Goal: Information Seeking & Learning: Compare options

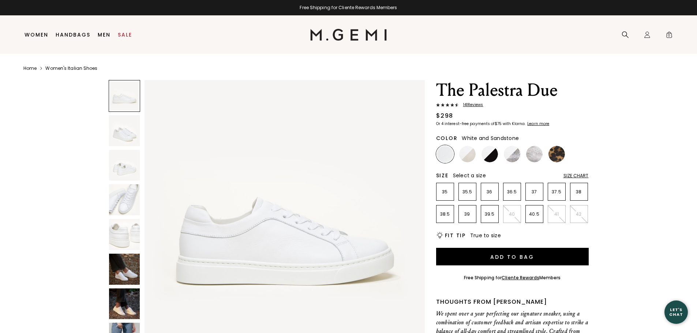
click at [464, 158] on img at bounding box center [467, 154] width 16 height 16
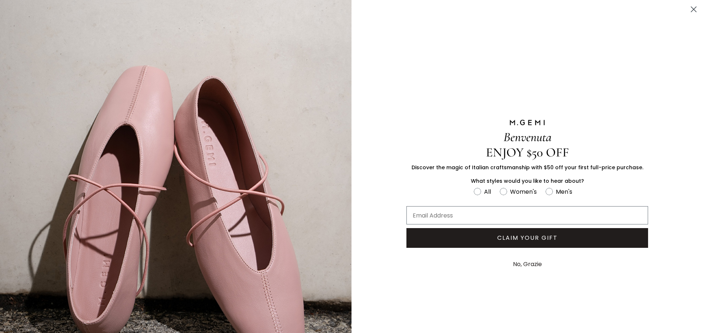
click at [695, 10] on circle "Close dialog" at bounding box center [693, 9] width 12 height 12
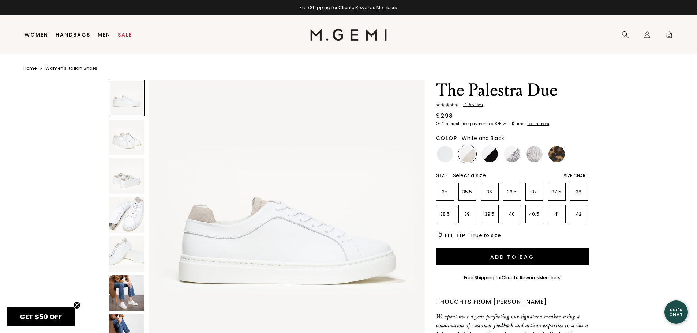
click at [489, 158] on img at bounding box center [490, 154] width 16 height 16
click at [515, 157] on img at bounding box center [512, 154] width 16 height 16
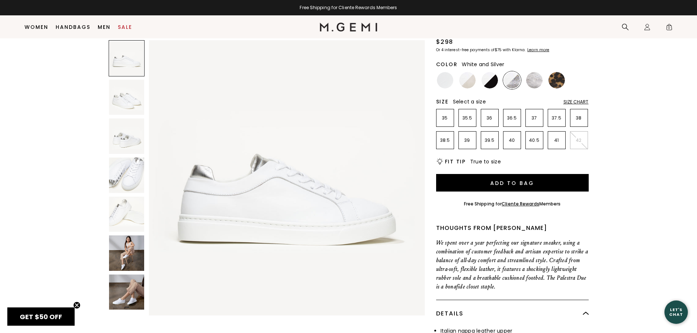
scroll to position [58, 0]
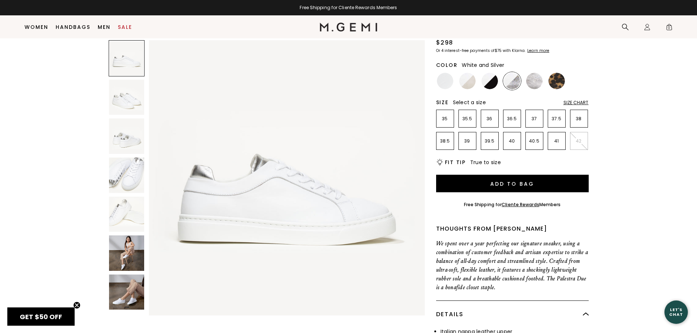
click at [119, 261] on img at bounding box center [126, 253] width 35 height 35
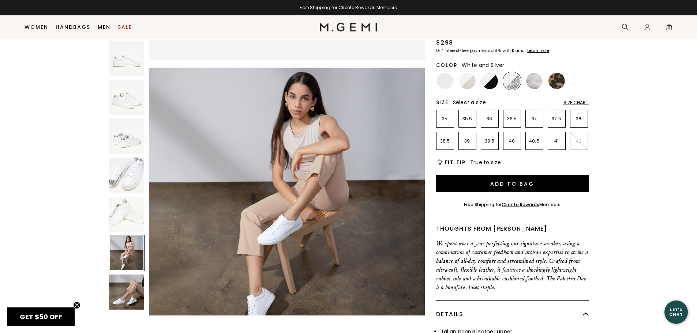
click at [130, 292] on img at bounding box center [126, 292] width 35 height 35
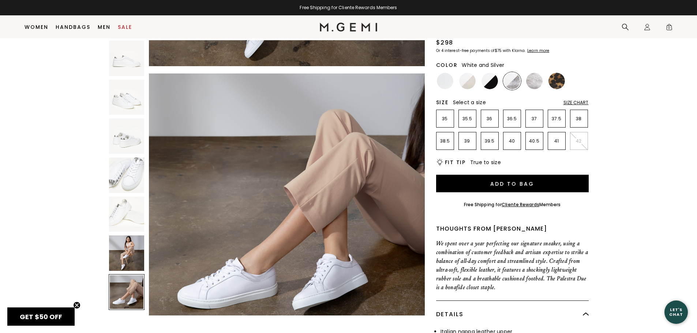
scroll to position [1665, 0]
click at [534, 83] on img at bounding box center [534, 81] width 16 height 16
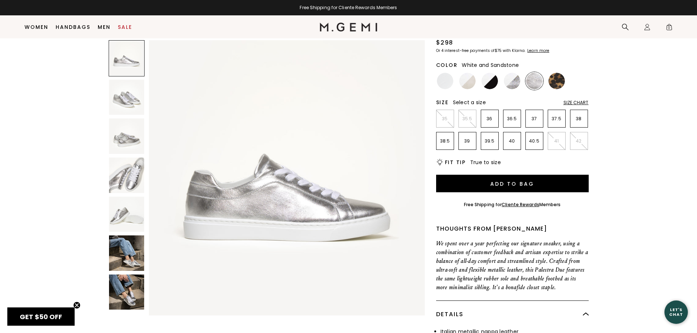
click at [470, 84] on img at bounding box center [467, 81] width 16 height 16
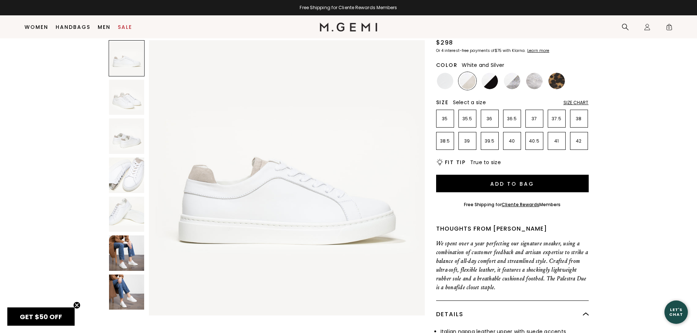
click at [517, 85] on img at bounding box center [512, 81] width 16 height 16
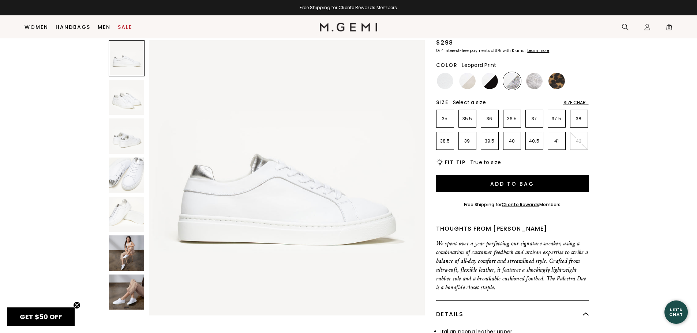
click at [558, 83] on img at bounding box center [557, 81] width 16 height 16
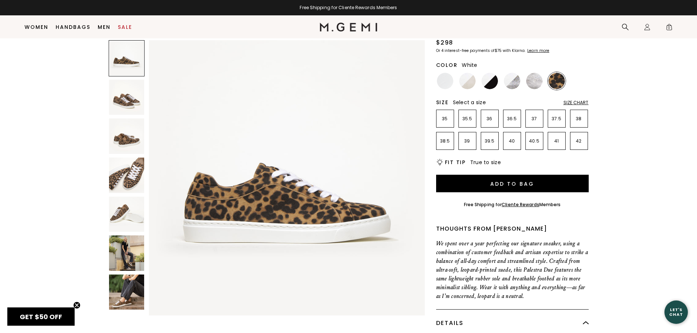
click at [448, 86] on img at bounding box center [445, 81] width 16 height 16
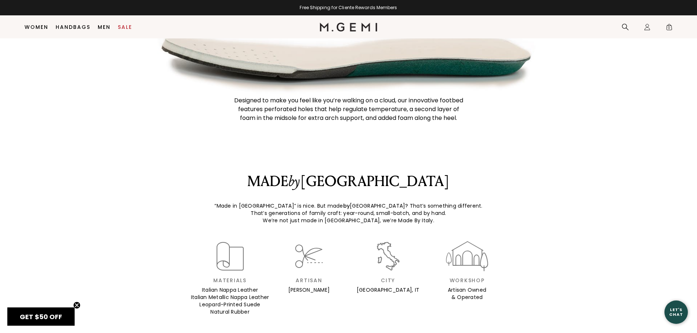
scroll to position [863, 0]
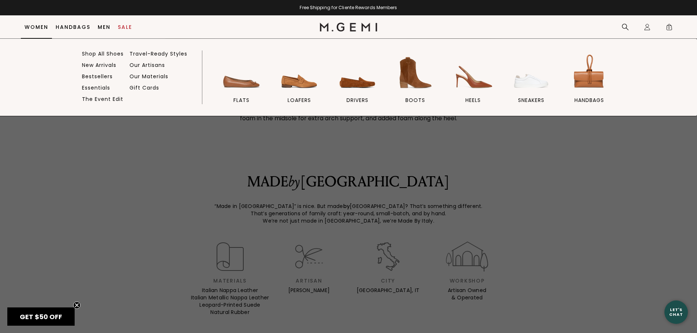
click at [33, 27] on link "Women" at bounding box center [37, 27] width 24 height 6
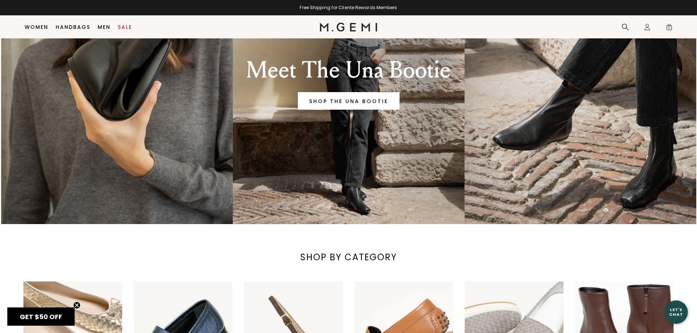
scroll to position [277, 0]
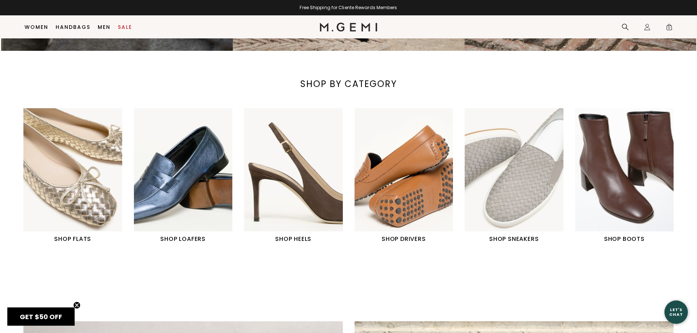
click at [508, 240] on h1 "SHOP SNEAKERS" at bounding box center [514, 239] width 99 height 9
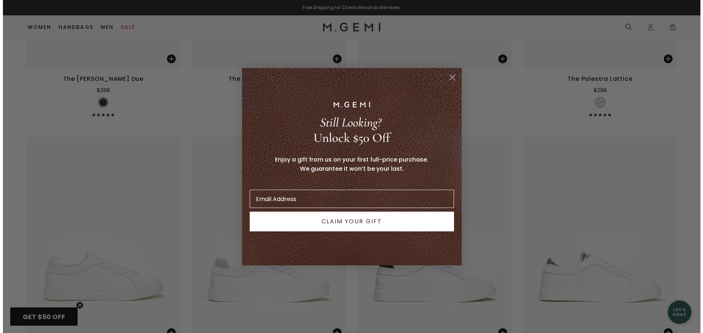
scroll to position [940, 0]
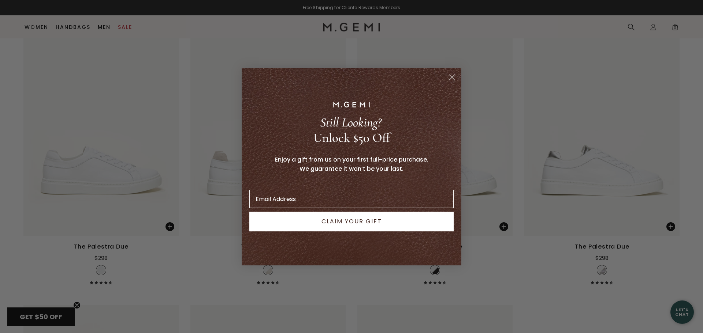
click at [453, 78] on circle "Close dialog" at bounding box center [452, 77] width 12 height 12
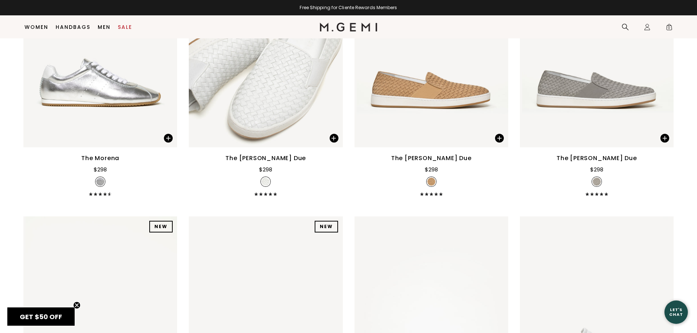
scroll to position [386, 0]
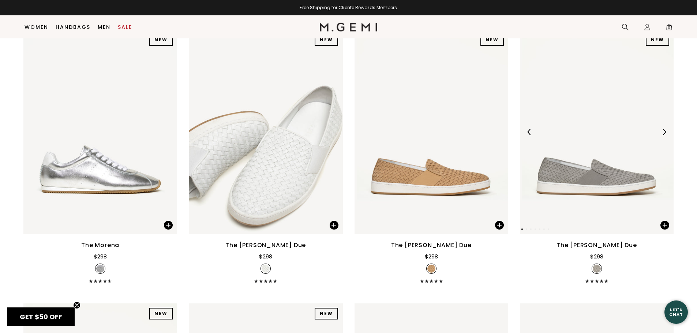
click at [626, 187] on img at bounding box center [597, 132] width 154 height 205
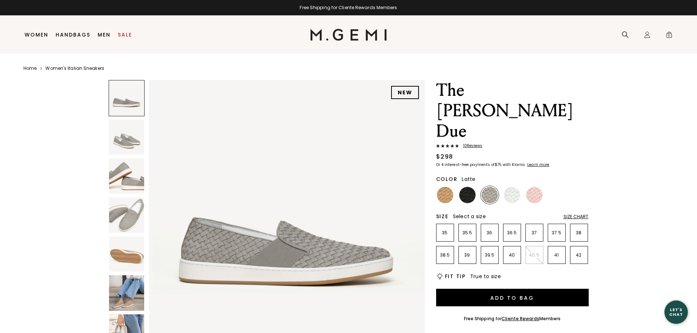
click at [445, 187] on img at bounding box center [445, 195] width 16 height 16
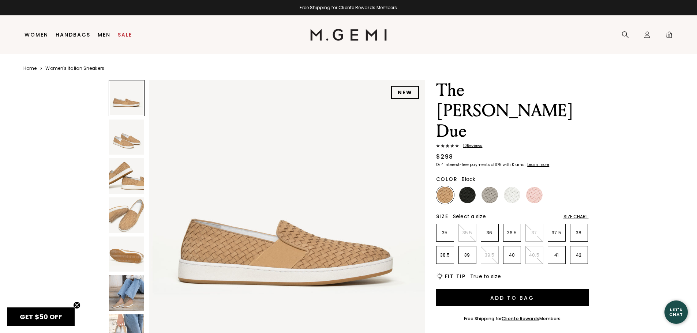
click at [466, 187] on img at bounding box center [467, 195] width 16 height 16
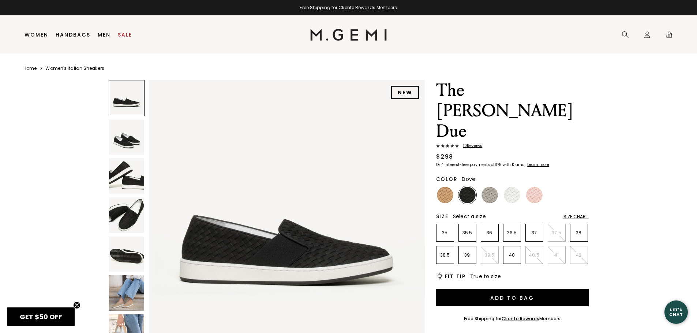
click at [497, 187] on img at bounding box center [490, 195] width 16 height 16
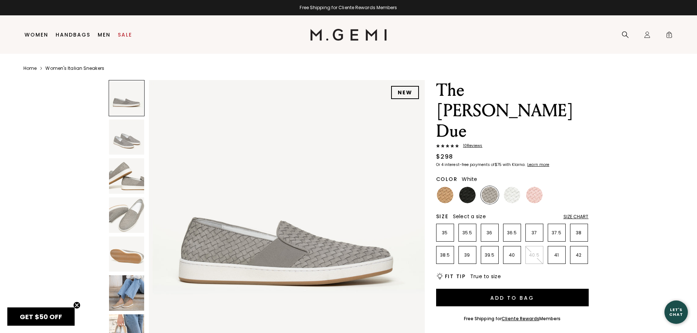
click at [516, 187] on img at bounding box center [512, 195] width 16 height 16
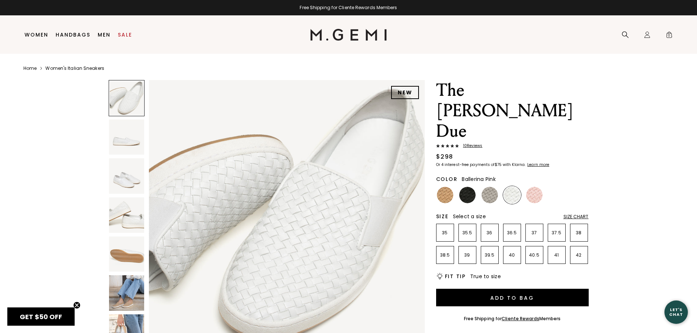
click at [537, 187] on img at bounding box center [534, 195] width 16 height 16
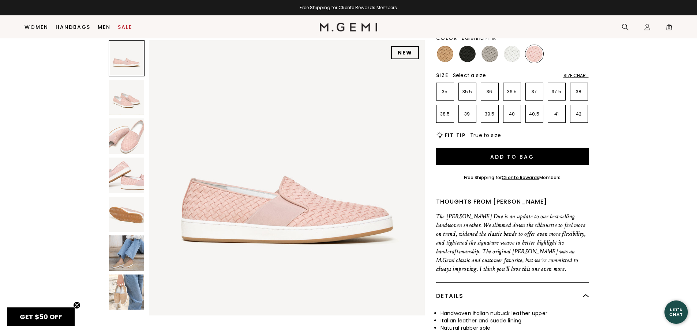
scroll to position [204, 0]
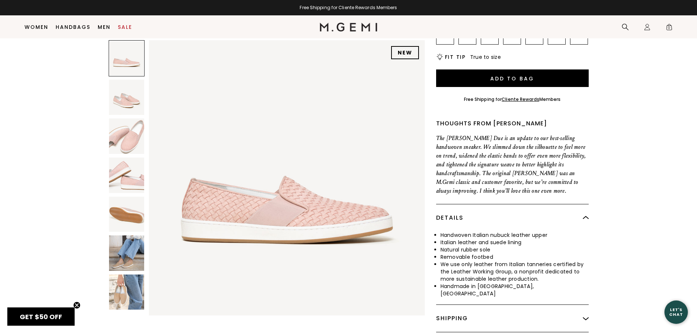
click at [118, 239] on img at bounding box center [126, 253] width 35 height 35
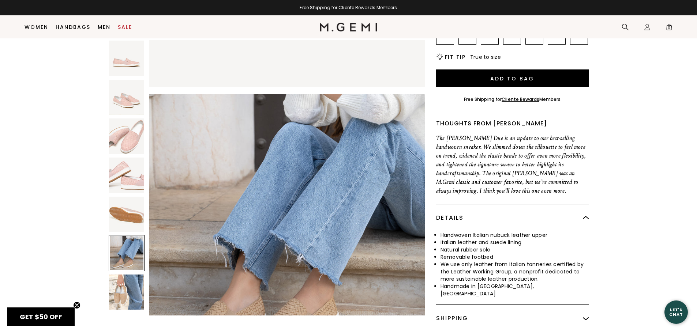
scroll to position [1388, 0]
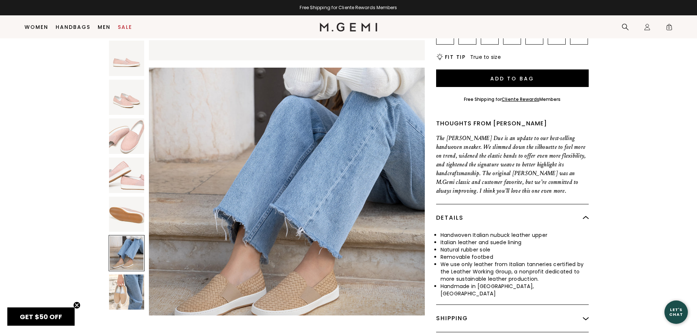
click at [120, 275] on img at bounding box center [126, 292] width 35 height 35
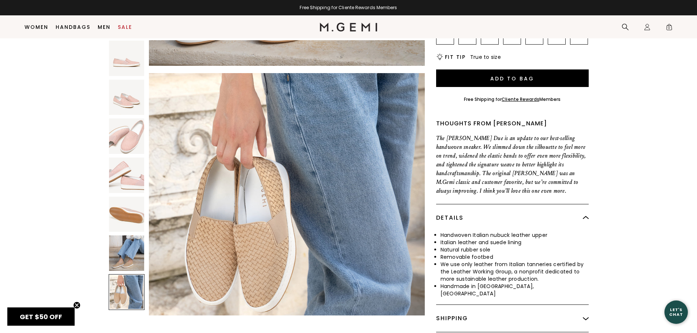
scroll to position [241, 0]
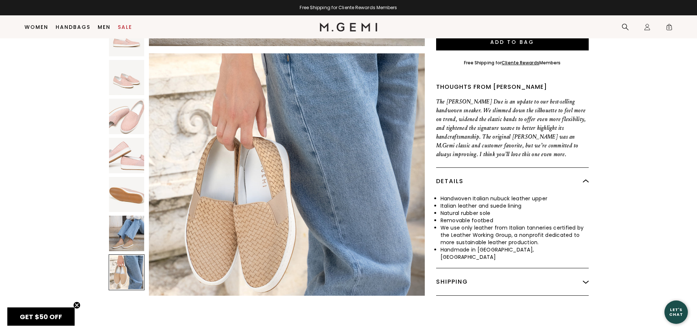
click at [131, 216] on img at bounding box center [126, 233] width 35 height 35
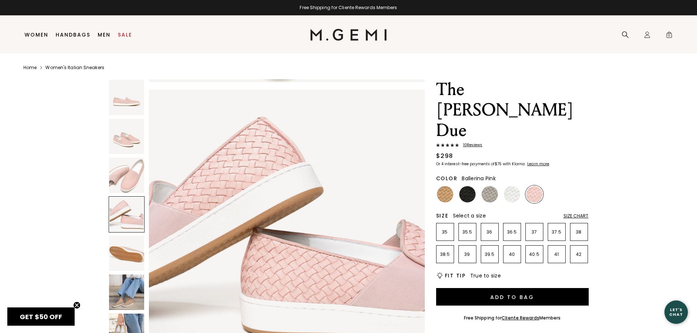
scroll to position [0, 0]
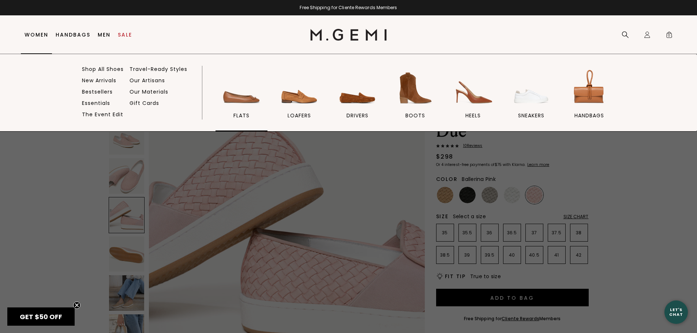
click at [240, 116] on span "flats" at bounding box center [241, 115] width 16 height 7
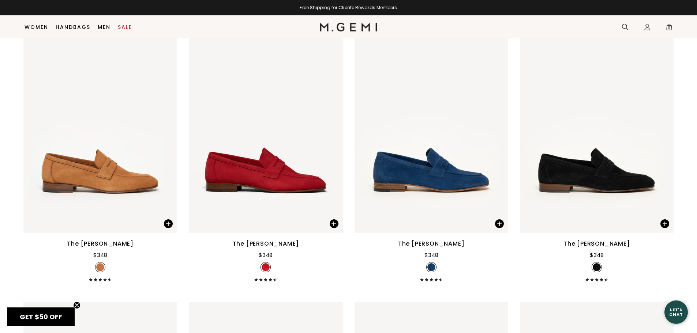
scroll to position [3681, 0]
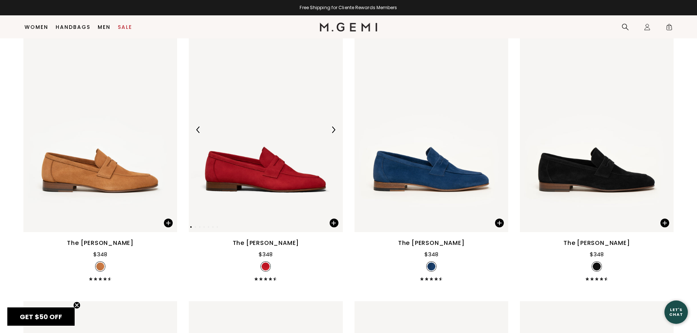
click at [332, 131] on img at bounding box center [333, 130] width 7 height 7
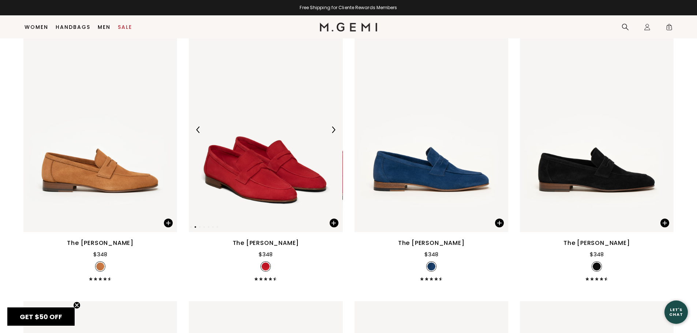
click at [332, 131] on img at bounding box center [333, 130] width 7 height 7
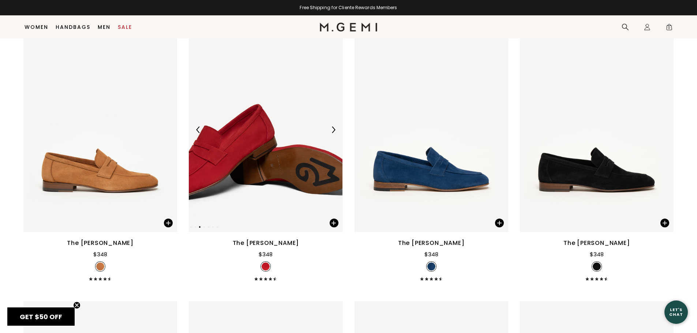
click at [332, 131] on img at bounding box center [333, 130] width 7 height 7
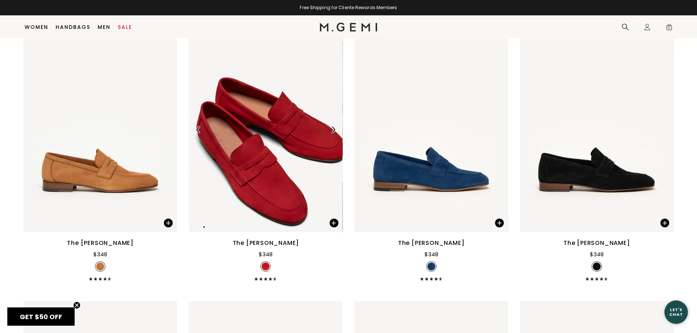
click at [332, 131] on img at bounding box center [333, 130] width 7 height 7
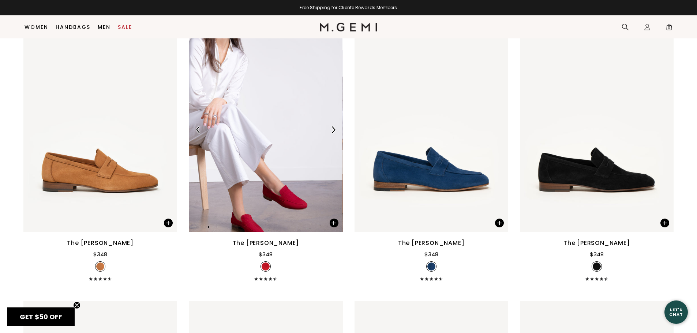
click at [332, 131] on img at bounding box center [333, 130] width 7 height 7
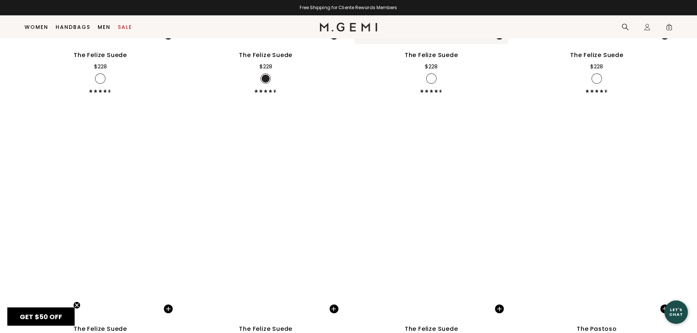
scroll to position [4523, 0]
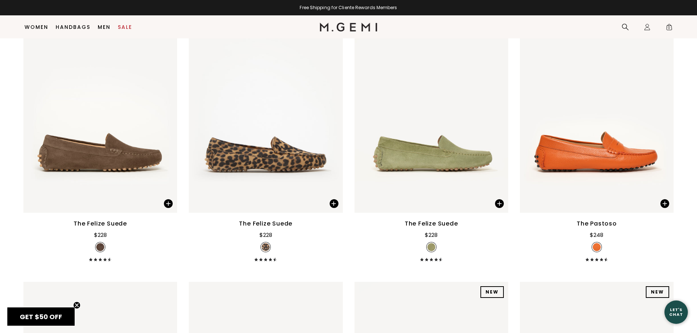
click at [439, 225] on div "The Felize Suede" at bounding box center [431, 224] width 53 height 9
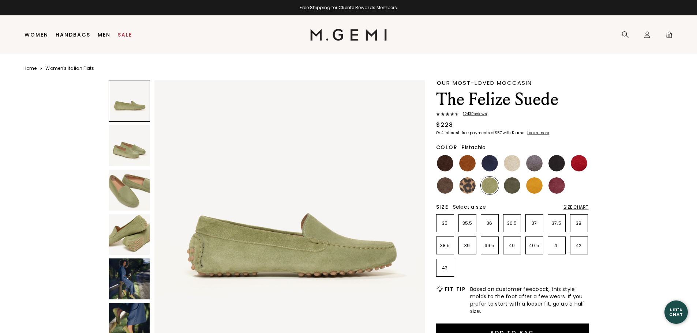
click at [131, 236] on img at bounding box center [129, 234] width 41 height 41
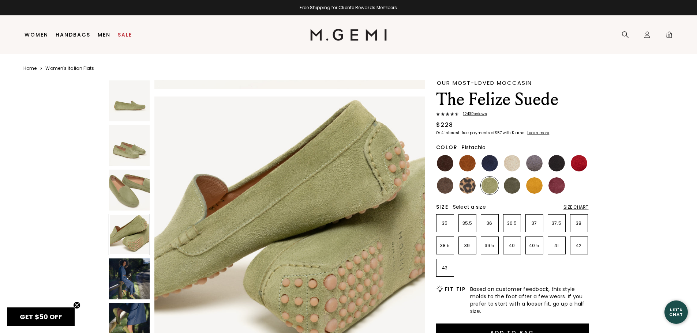
click at [571, 208] on div "Size Chart" at bounding box center [576, 208] width 25 height 6
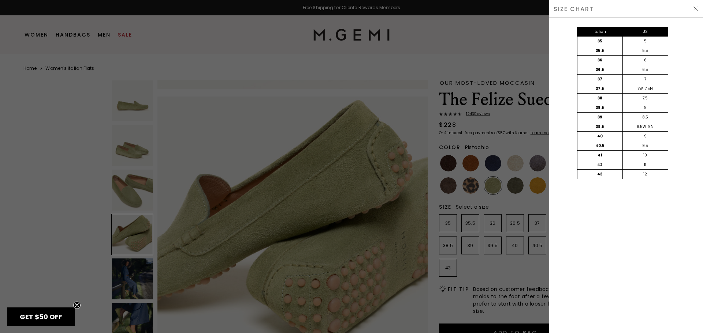
click at [535, 207] on div at bounding box center [351, 166] width 703 height 333
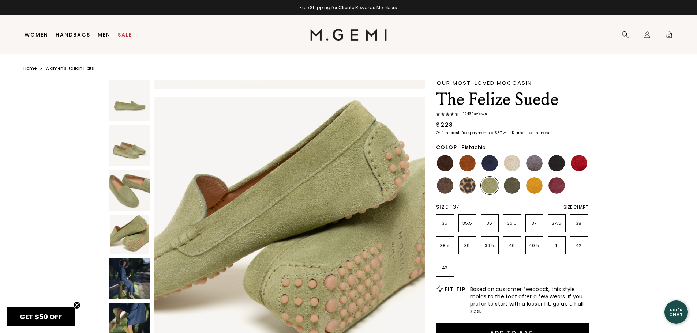
click at [539, 225] on p "37" at bounding box center [534, 224] width 17 height 6
click at [496, 164] on img at bounding box center [490, 163] width 16 height 16
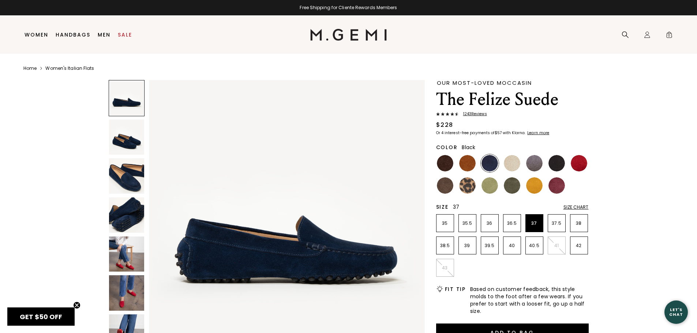
click at [553, 163] on img at bounding box center [557, 163] width 16 height 16
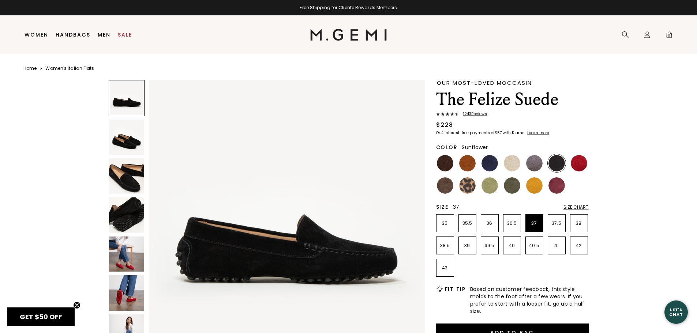
click at [536, 186] on img at bounding box center [534, 185] width 16 height 16
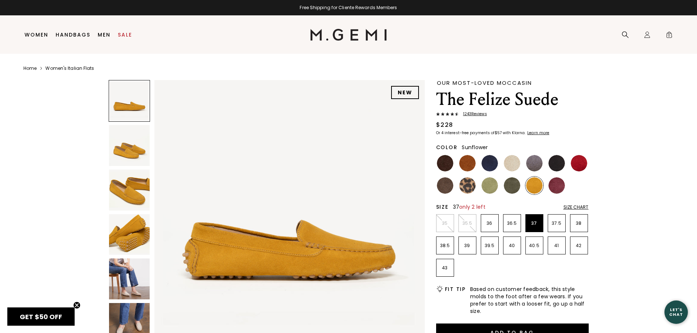
click at [127, 277] on img at bounding box center [129, 279] width 41 height 41
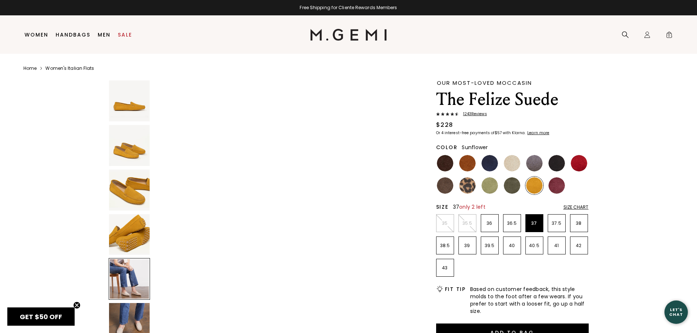
scroll to position [1088, 0]
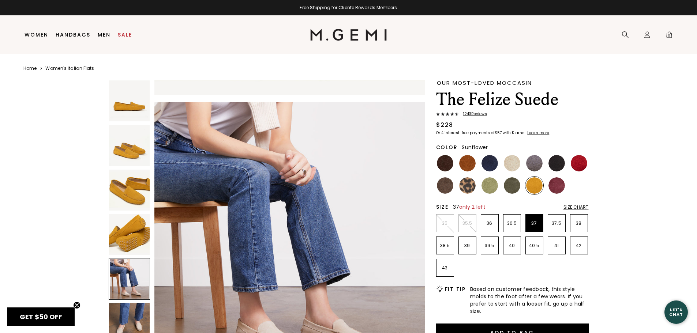
click at [130, 316] on img at bounding box center [129, 323] width 41 height 41
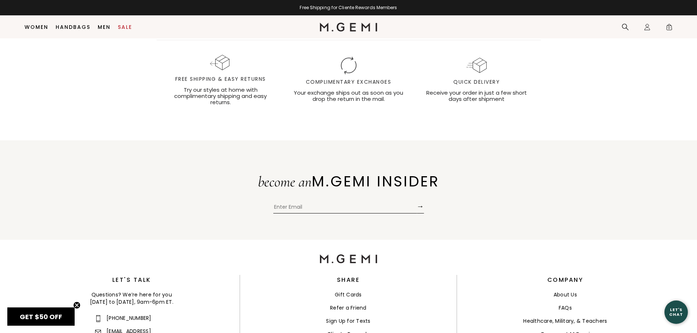
scroll to position [2656, 0]
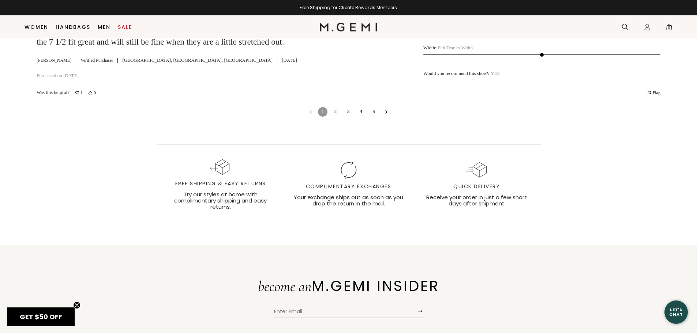
click at [339, 117] on link "2" at bounding box center [336, 112] width 10 height 10
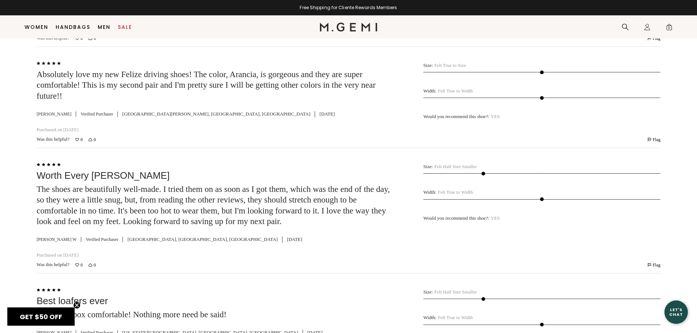
scroll to position [2355, 0]
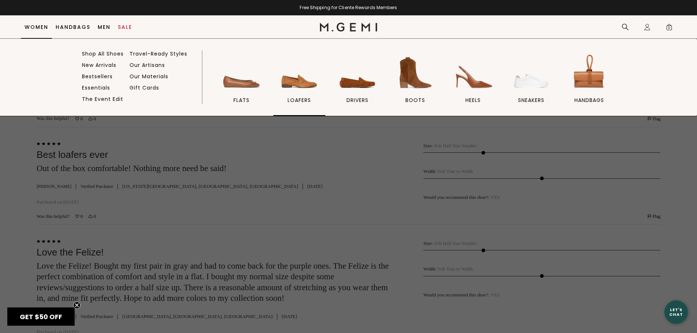
click at [295, 99] on span "loafers" at bounding box center [299, 100] width 23 height 7
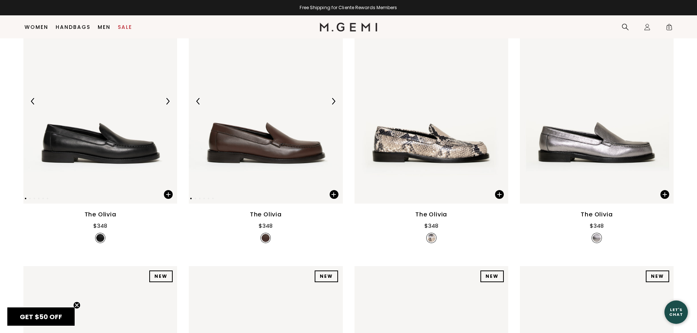
scroll to position [168, 0]
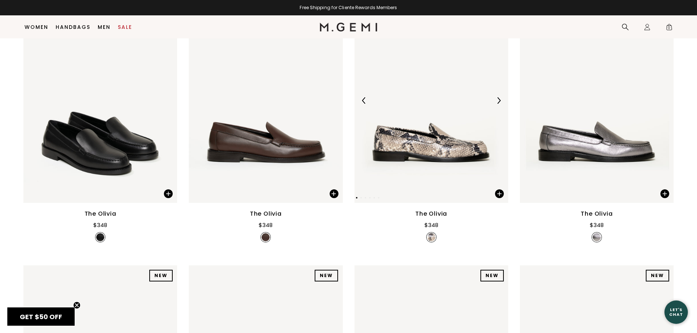
click at [500, 97] on img at bounding box center [499, 100] width 7 height 7
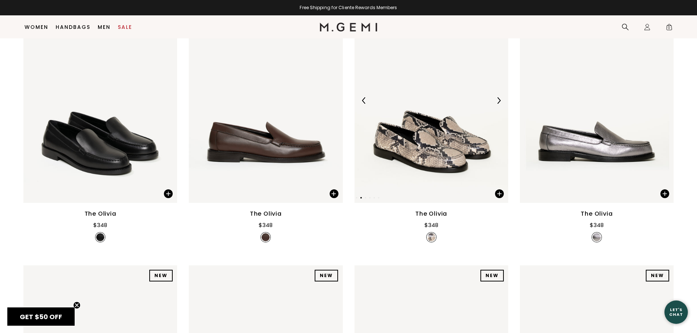
click at [500, 97] on img at bounding box center [499, 100] width 7 height 7
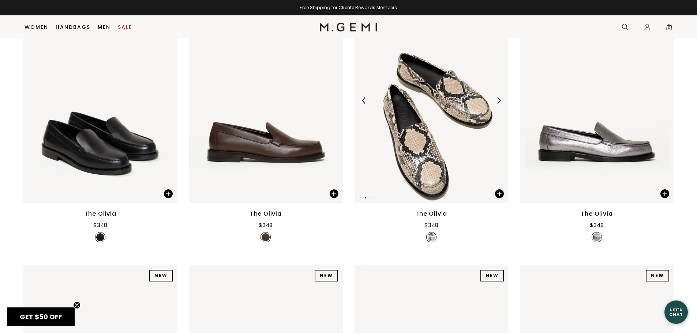
click at [500, 97] on img at bounding box center [499, 100] width 7 height 7
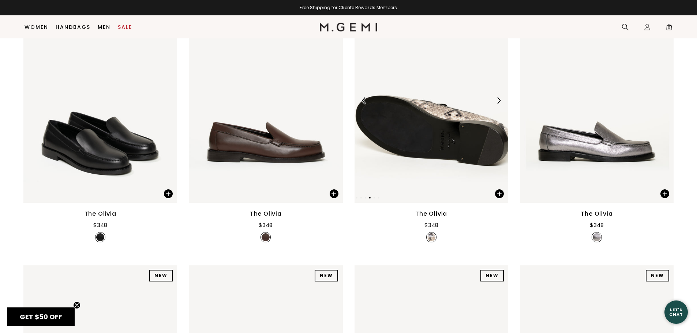
click at [500, 97] on img at bounding box center [499, 100] width 7 height 7
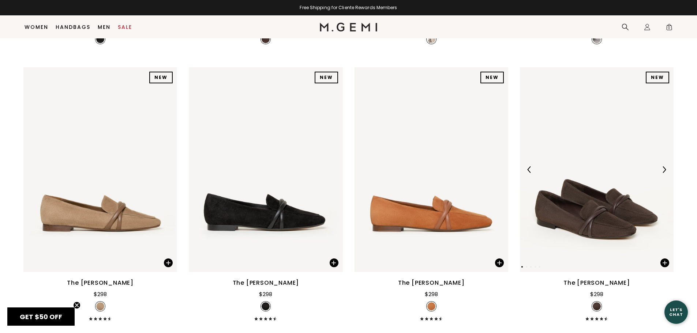
scroll to position [387, 0]
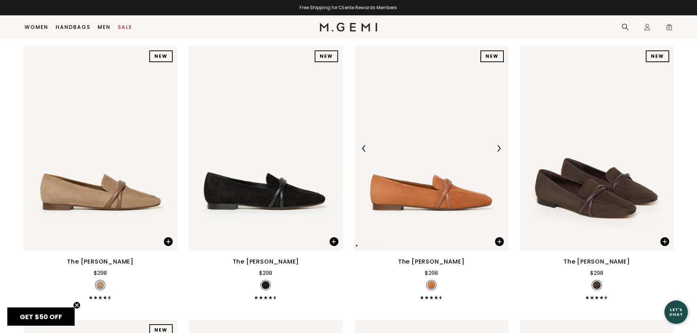
click at [498, 145] on img at bounding box center [499, 148] width 7 height 7
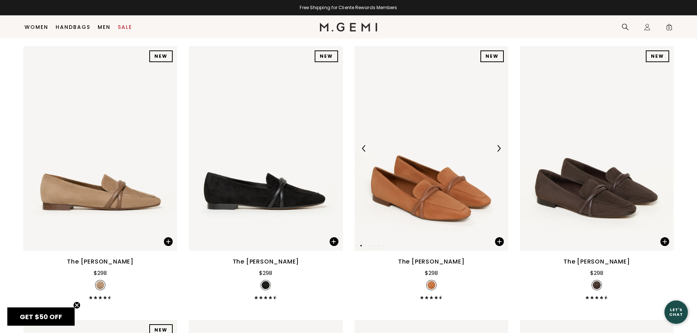
click at [498, 145] on img at bounding box center [499, 148] width 7 height 7
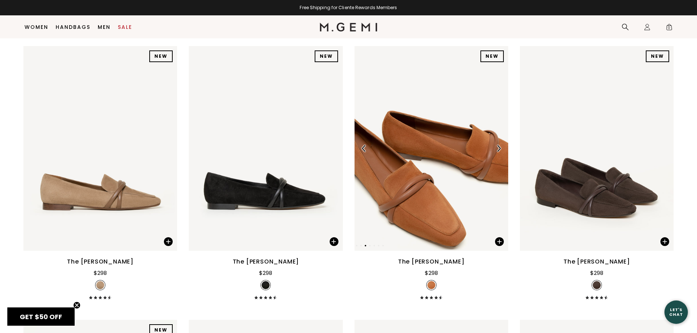
click at [498, 145] on img at bounding box center [499, 148] width 7 height 7
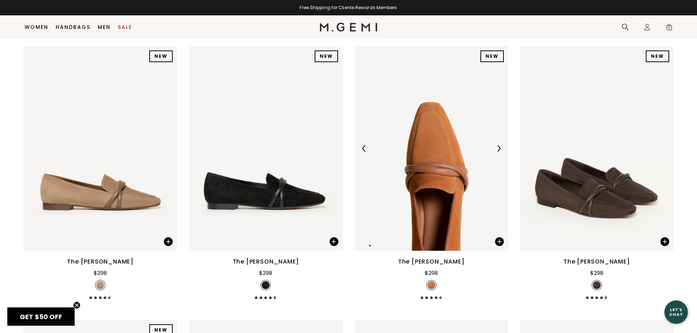
click at [498, 145] on img at bounding box center [499, 148] width 7 height 7
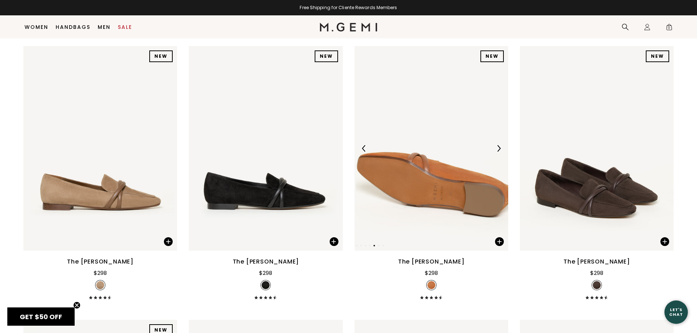
click at [498, 145] on img at bounding box center [499, 148] width 7 height 7
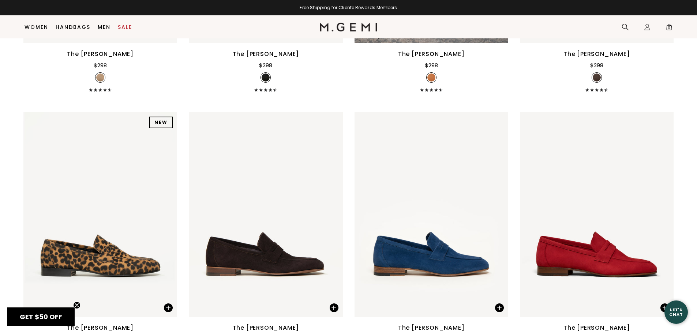
scroll to position [643, 0]
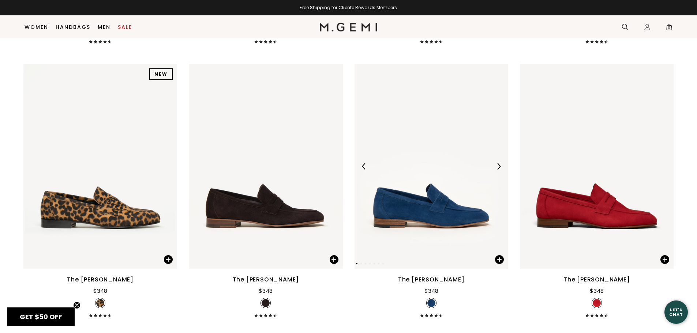
click at [498, 163] on img at bounding box center [499, 166] width 7 height 7
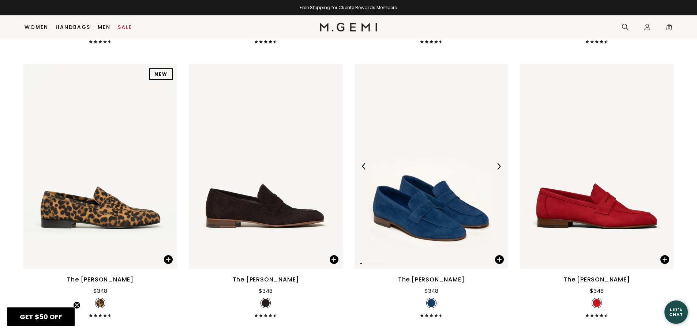
click at [498, 163] on img at bounding box center [499, 166] width 7 height 7
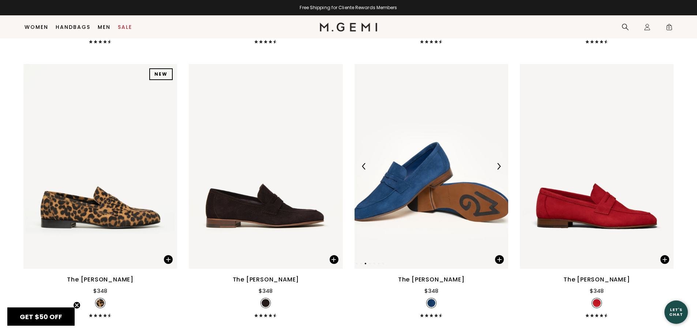
click at [498, 163] on img at bounding box center [499, 166] width 7 height 7
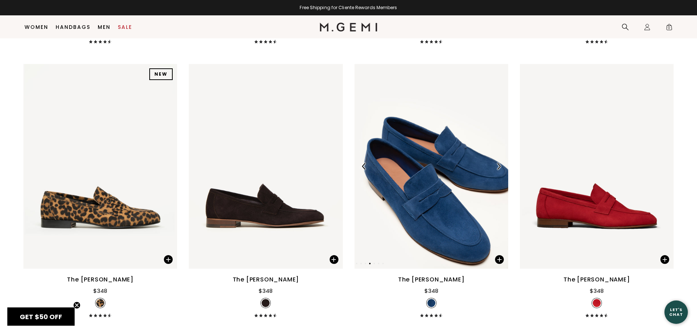
click at [498, 163] on img at bounding box center [499, 166] width 7 height 7
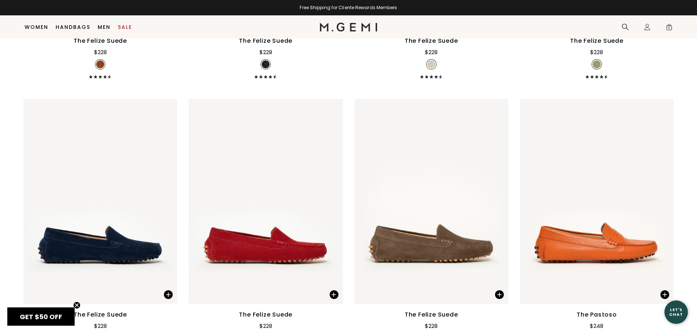
scroll to position [1741, 0]
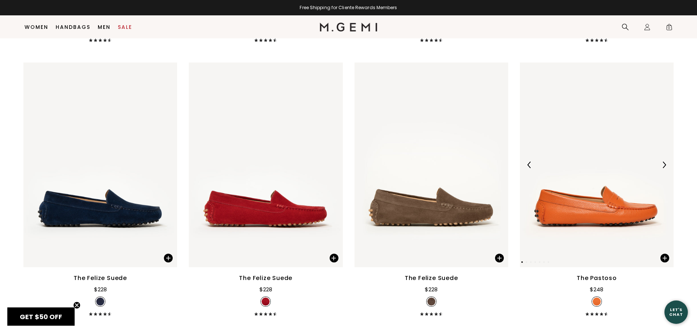
click at [665, 162] on img at bounding box center [664, 165] width 7 height 7
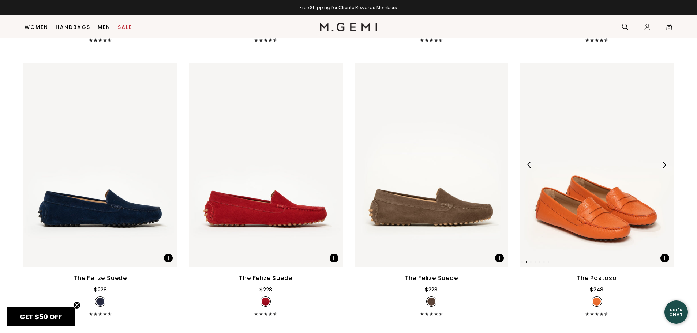
click at [665, 162] on img at bounding box center [664, 165] width 7 height 7
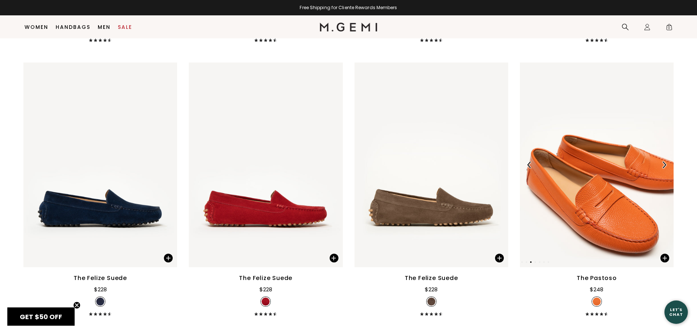
click at [665, 162] on img at bounding box center [664, 165] width 7 height 7
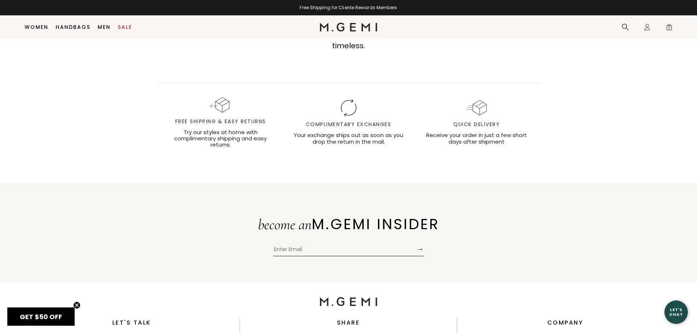
scroll to position [2620, 0]
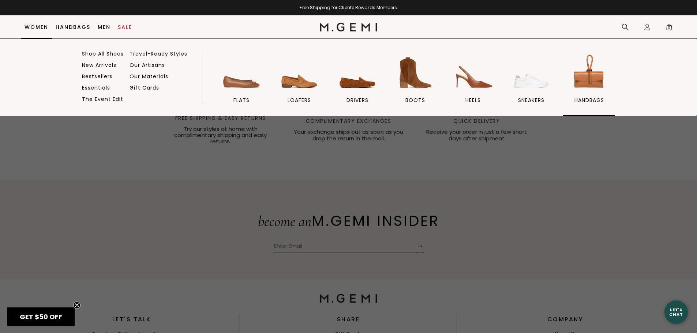
click at [588, 91] on img at bounding box center [589, 72] width 41 height 41
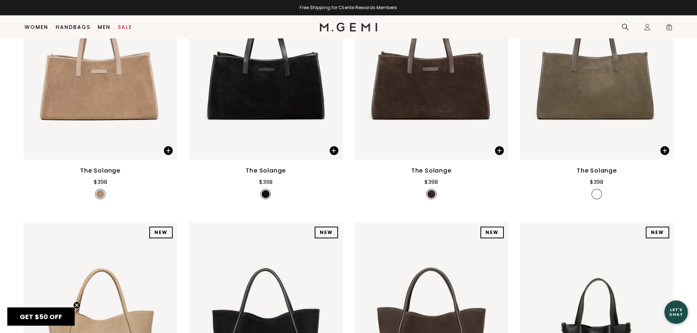
scroll to position [607, 0]
